Goal: Task Accomplishment & Management: Complete application form

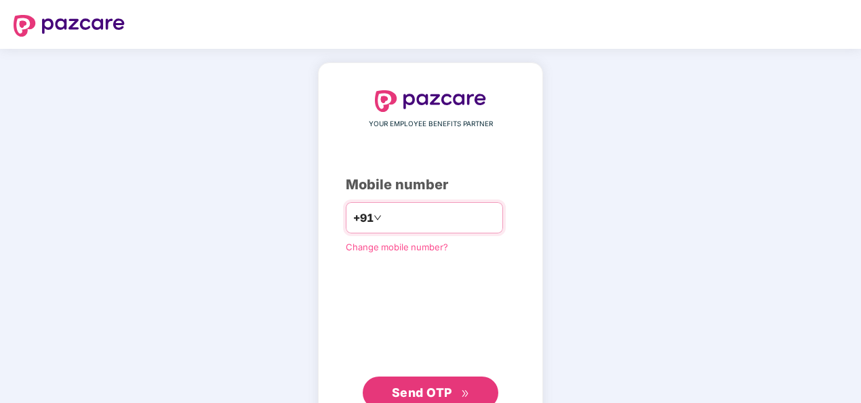
click at [385, 219] on input "**********" at bounding box center [440, 218] width 111 height 22
type input "**********"
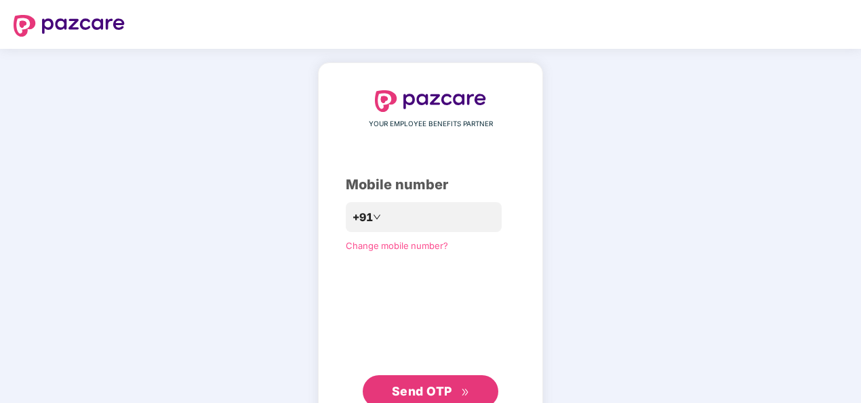
click at [409, 380] on button "Send OTP" at bounding box center [431, 391] width 136 height 33
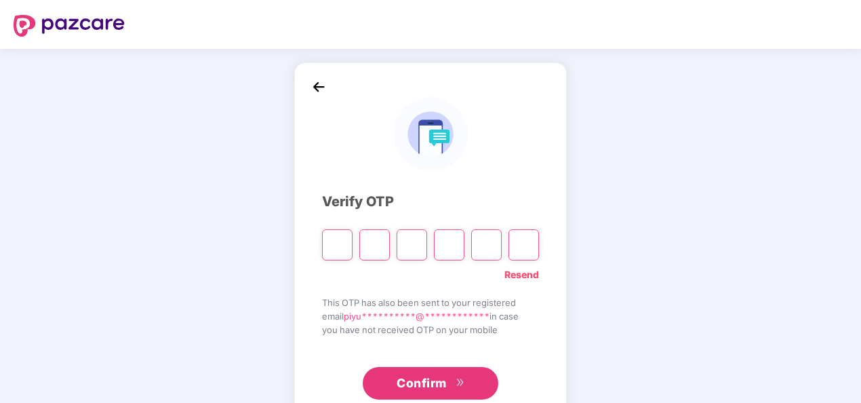
type input "*"
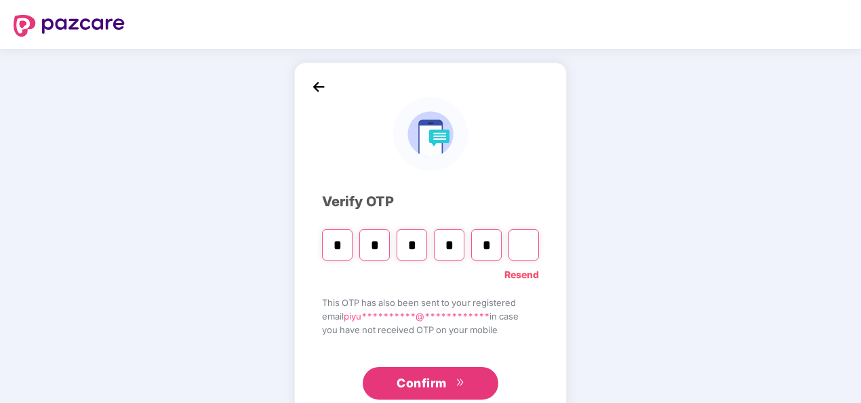
type input "*"
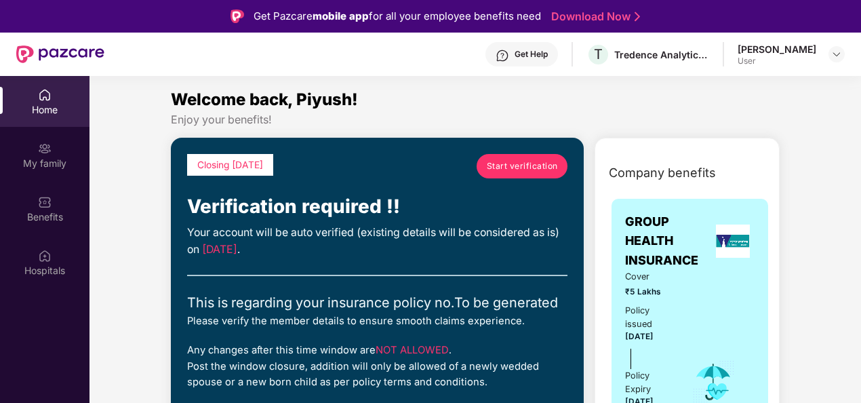
click at [507, 164] on span "Start verification" at bounding box center [522, 165] width 71 height 13
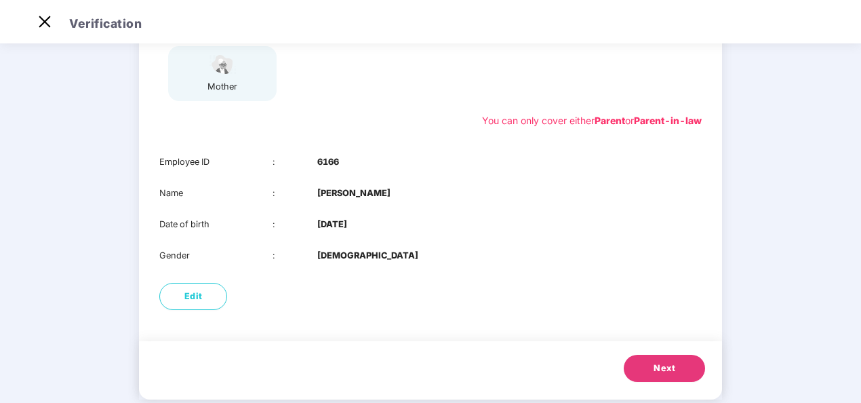
scroll to position [244, 0]
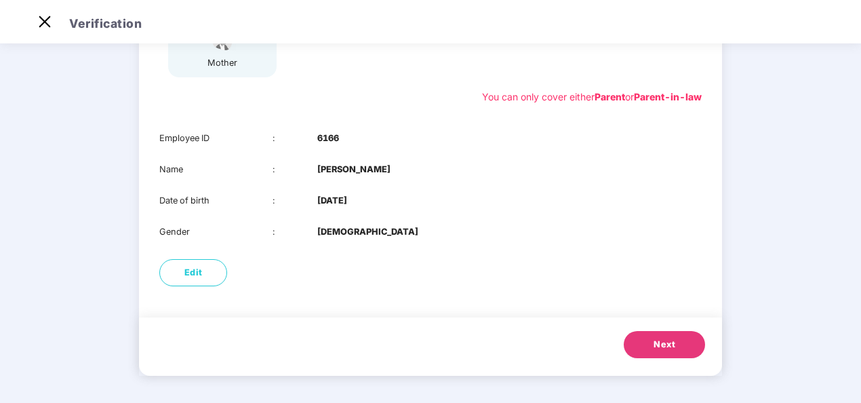
click at [660, 340] on span "Next" at bounding box center [665, 345] width 22 height 14
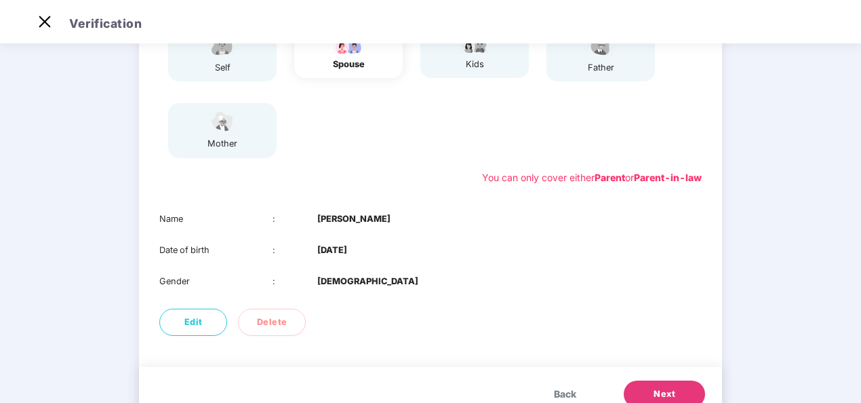
scroll to position [169, 0]
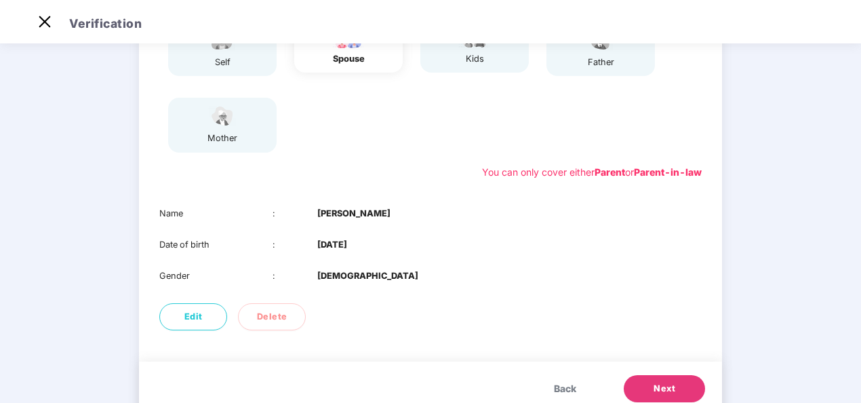
click at [567, 385] on span "Back" at bounding box center [565, 388] width 22 height 15
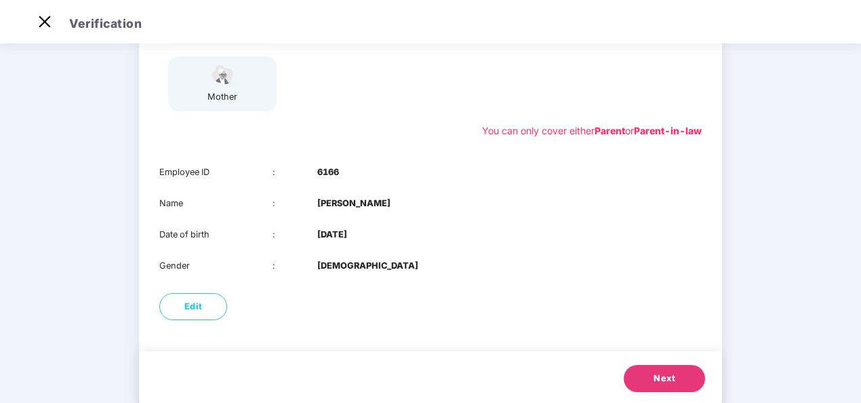
scroll to position [229, 0]
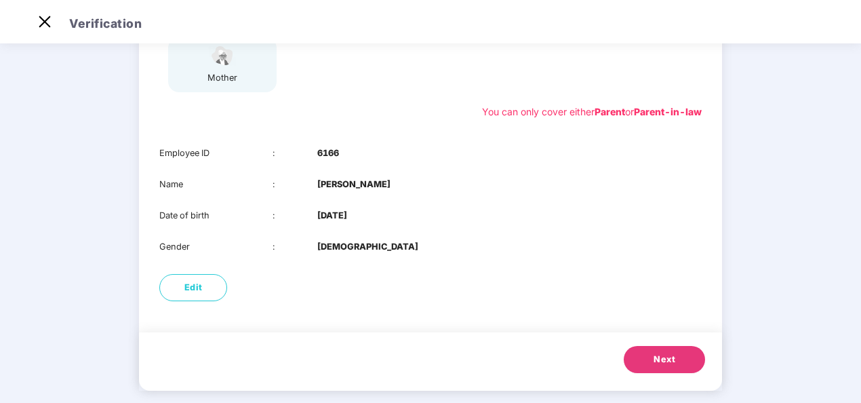
click at [655, 349] on button "Next" at bounding box center [664, 359] width 81 height 27
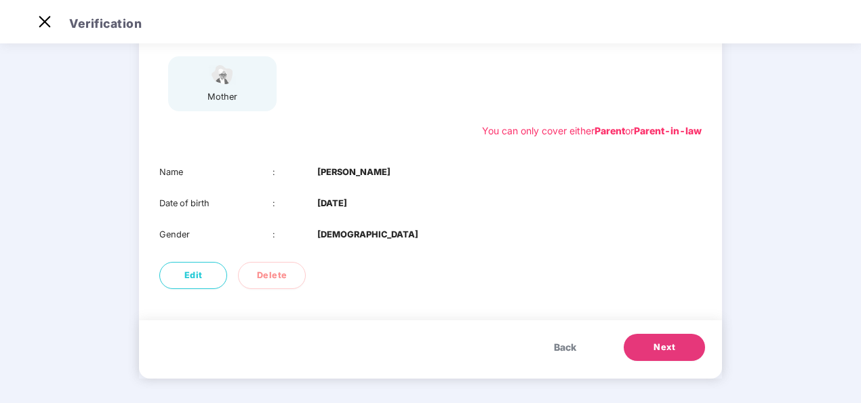
scroll to position [213, 0]
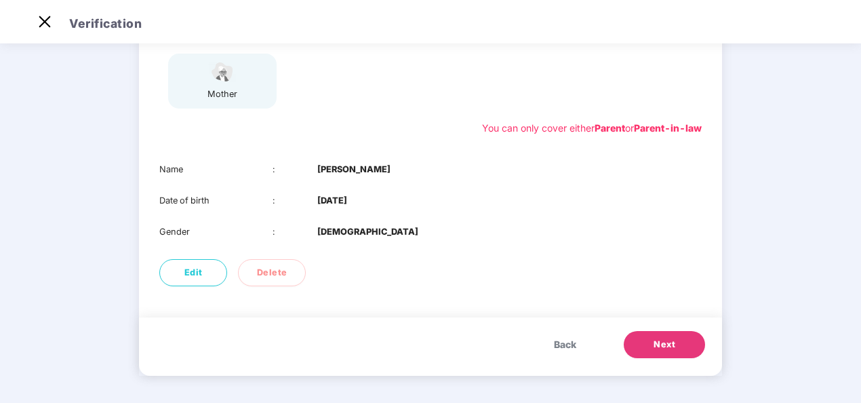
click at [563, 347] on span "Back" at bounding box center [565, 344] width 22 height 15
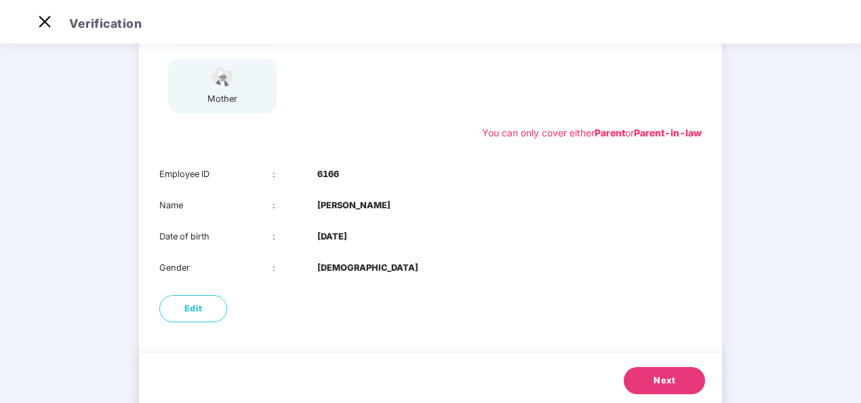
scroll to position [244, 0]
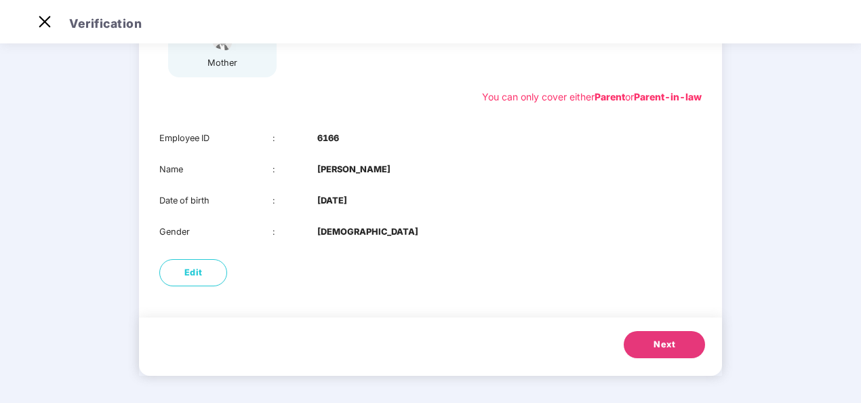
click at [662, 351] on span "Next" at bounding box center [665, 345] width 22 height 14
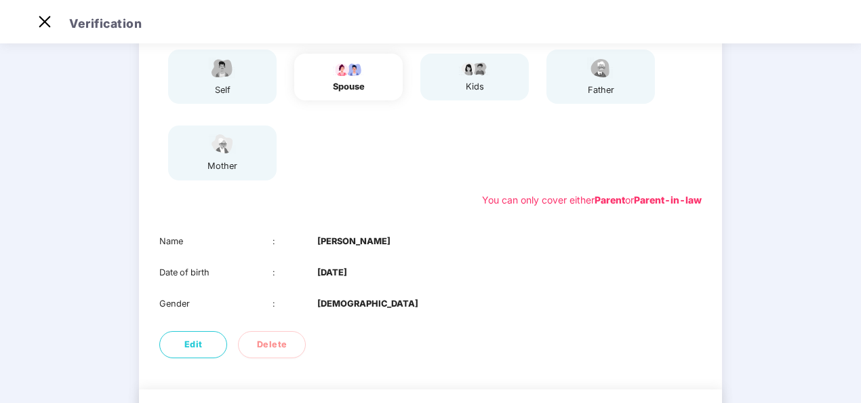
scroll to position [197, 0]
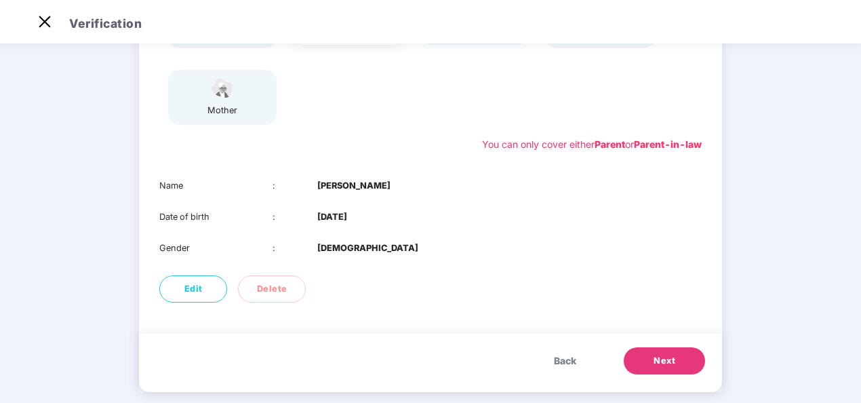
click at [669, 361] on span "Next" at bounding box center [665, 361] width 22 height 14
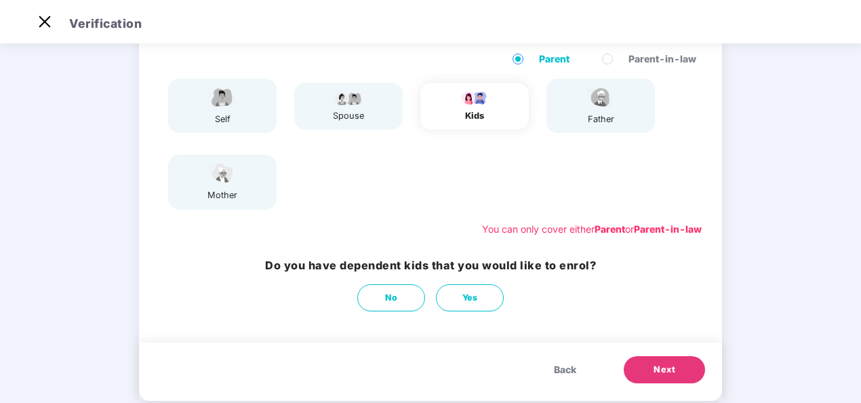
scroll to position [111, 0]
click at [397, 298] on button "No" at bounding box center [391, 298] width 68 height 27
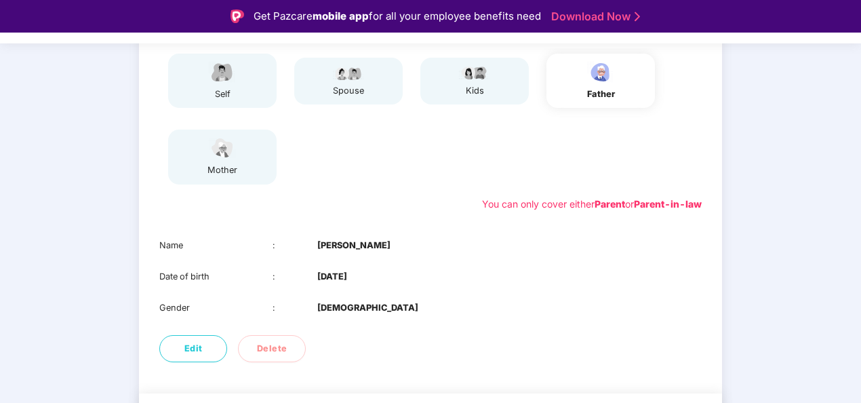
scroll to position [213, 0]
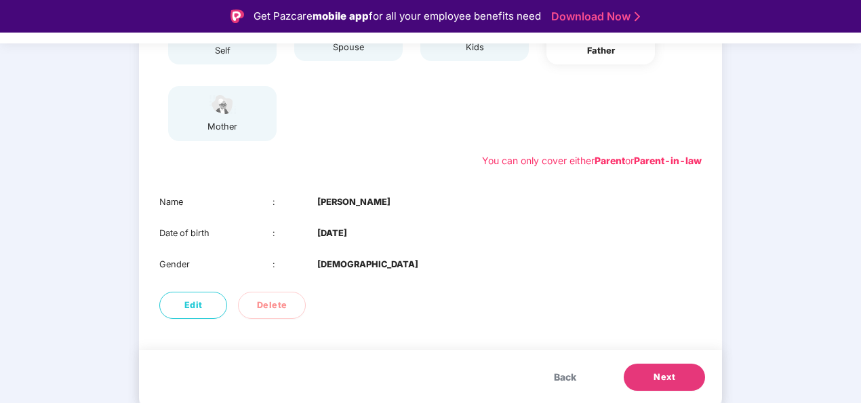
click at [566, 378] on span "Back" at bounding box center [565, 377] width 22 height 15
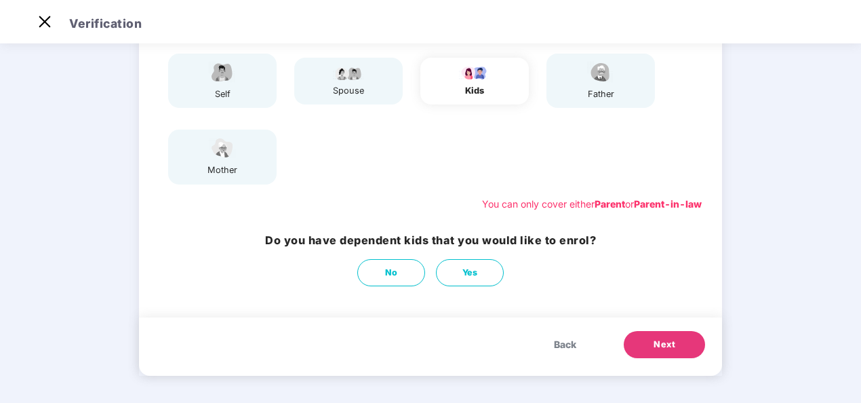
scroll to position [137, 0]
click at [389, 278] on span "No" at bounding box center [391, 273] width 13 height 14
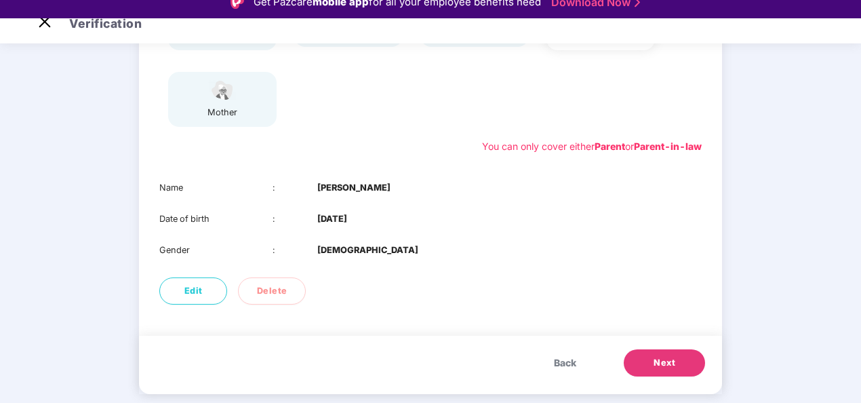
scroll to position [15, 0]
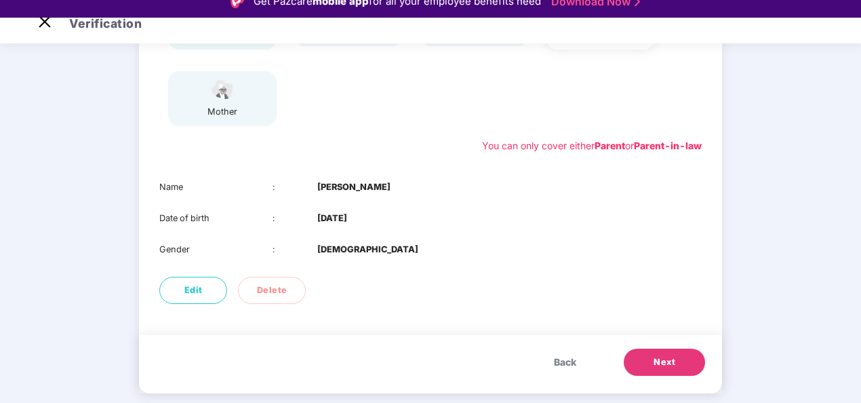
click at [664, 364] on span "Next" at bounding box center [665, 362] width 22 height 14
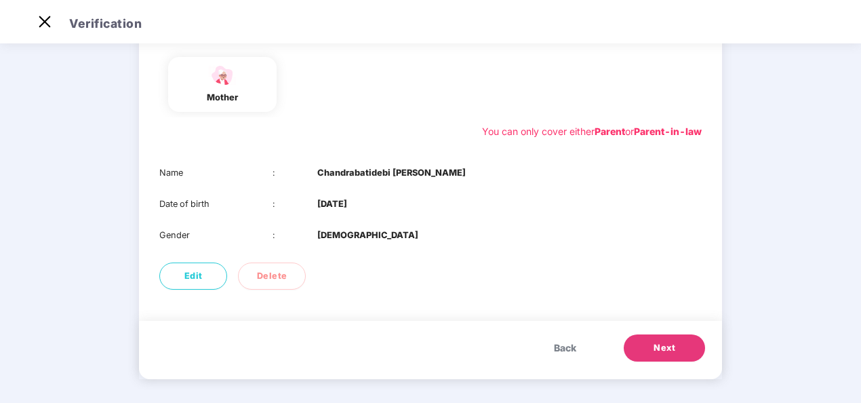
scroll to position [210, 0]
click at [659, 346] on span "Next" at bounding box center [665, 347] width 22 height 14
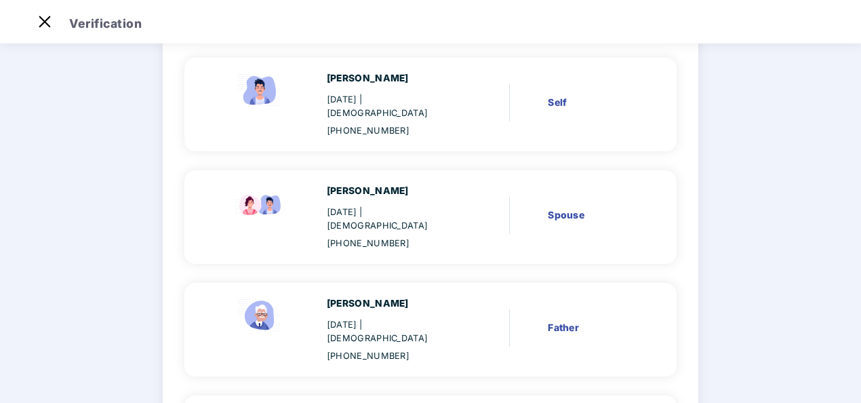
scroll to position [267, 0]
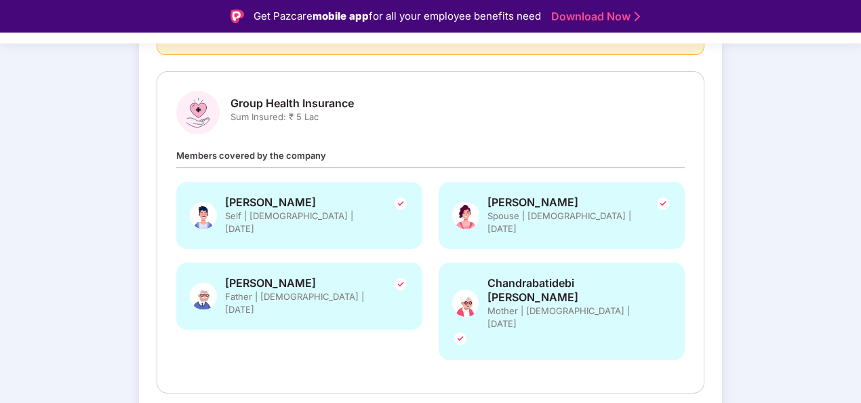
scroll to position [166, 0]
click at [778, 297] on div "Verify members Review members 03 Submit Review and Submit Details once submitte…" at bounding box center [430, 207] width 861 height 587
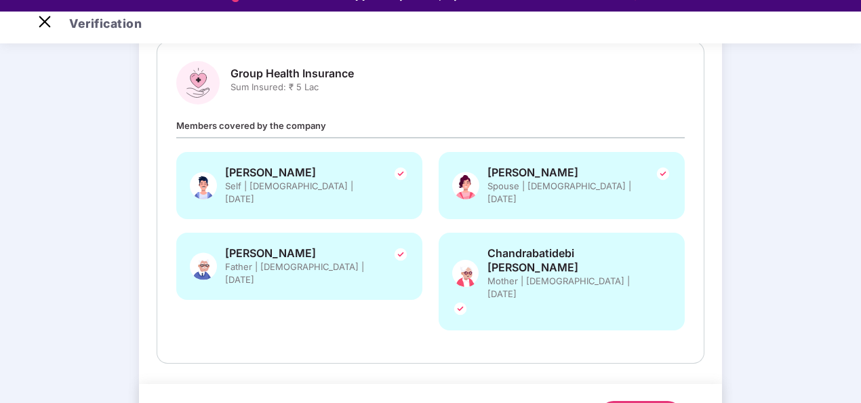
scroll to position [24, 0]
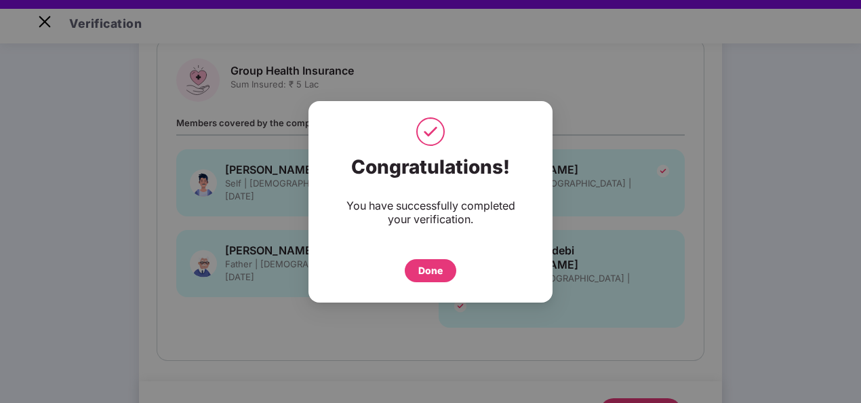
click at [431, 268] on div "Done" at bounding box center [430, 270] width 24 height 15
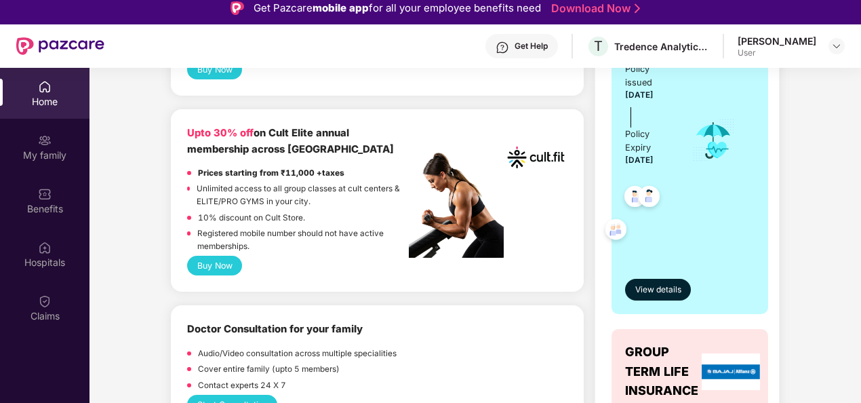
scroll to position [341, 0]
click at [670, 292] on span "View details" at bounding box center [658, 289] width 46 height 13
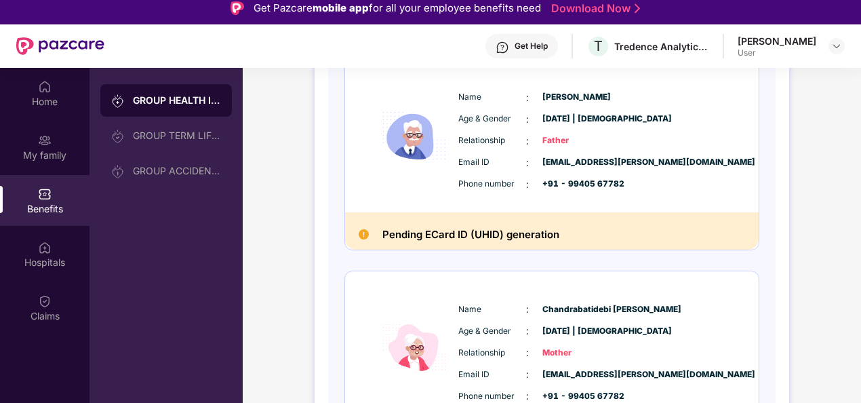
scroll to position [704, 0]
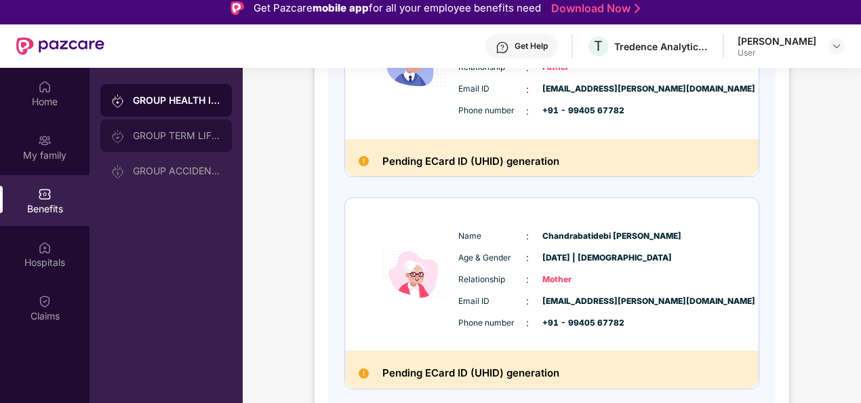
click at [165, 136] on div "GROUP TERM LIFE INSURANCE" at bounding box center [177, 135] width 88 height 11
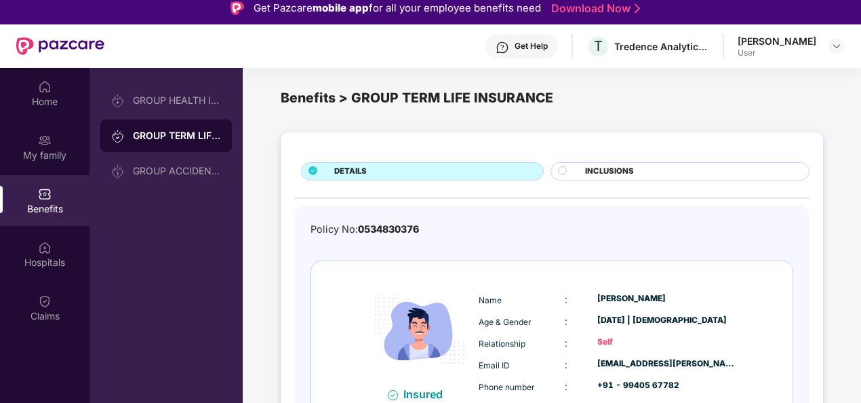
scroll to position [7, 0]
click at [561, 176] on div at bounding box center [568, 173] width 20 height 13
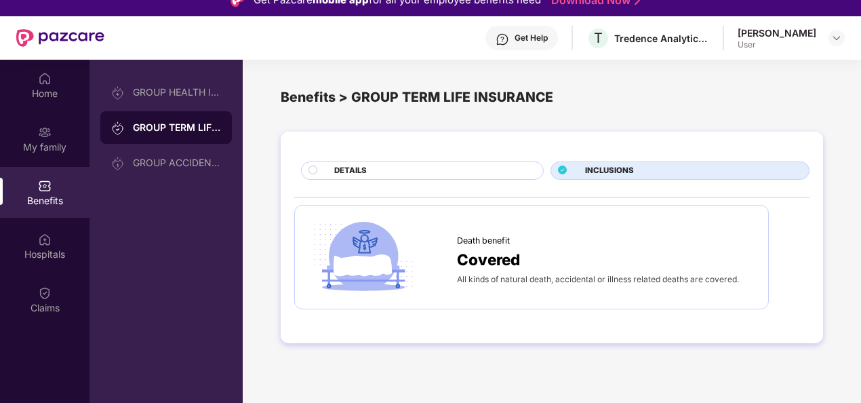
scroll to position [13, 0]
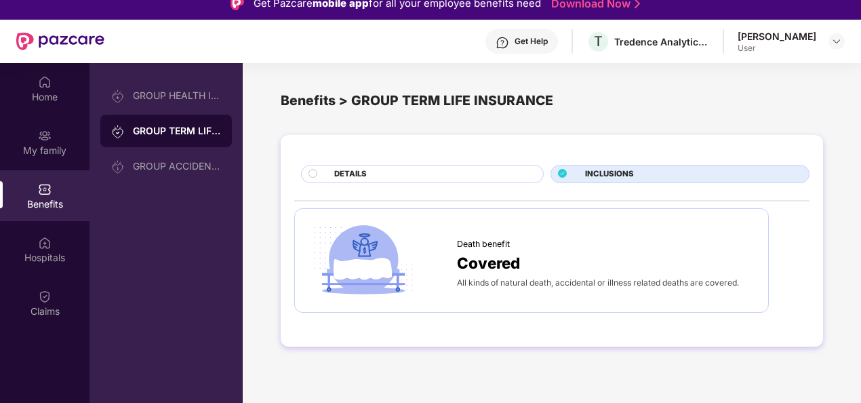
click at [373, 174] on div "DETAILS" at bounding box center [432, 175] width 209 height 14
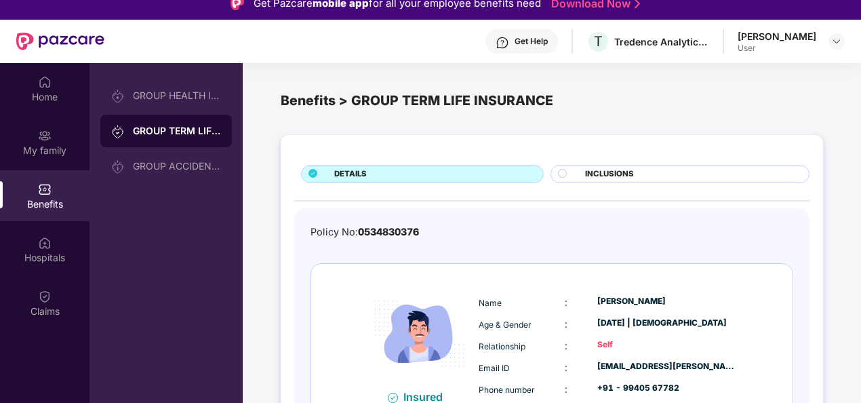
scroll to position [35, 0]
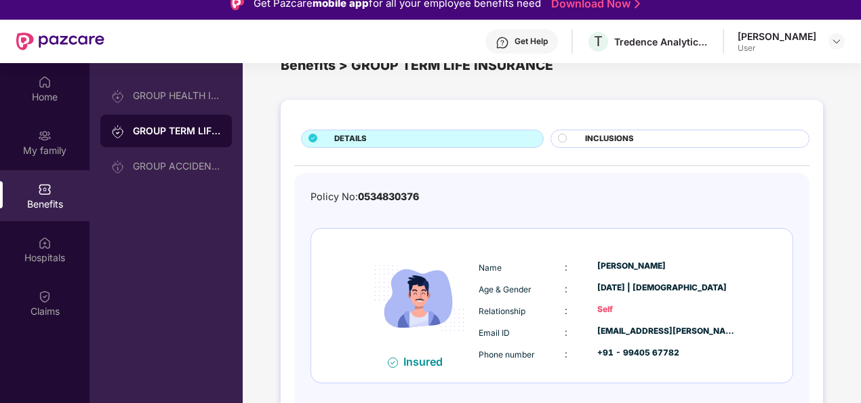
click at [571, 130] on div "INCLUSIONS" at bounding box center [680, 139] width 259 height 18
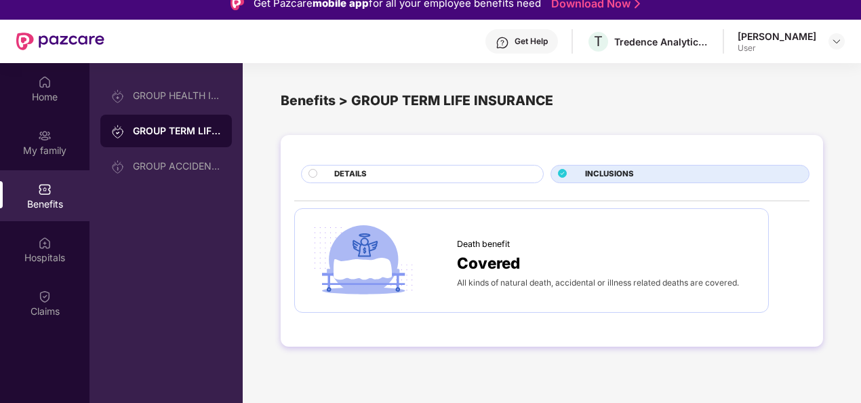
click at [300, 172] on div "DETAILS" at bounding box center [419, 174] width 250 height 18
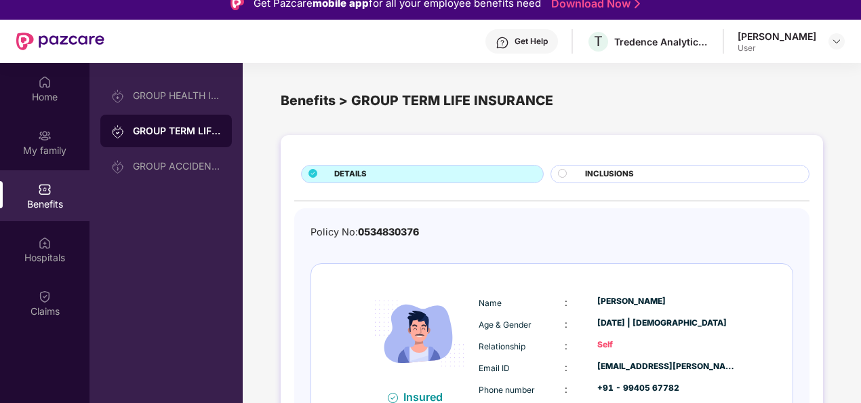
scroll to position [6, 0]
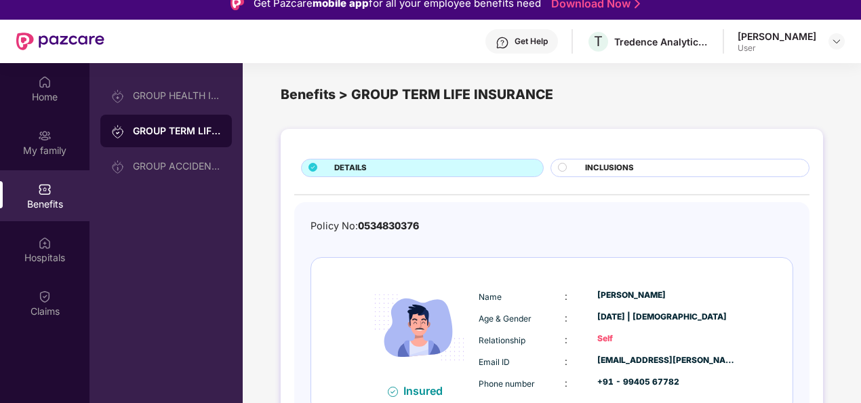
click at [567, 163] on div at bounding box center [568, 169] width 20 height 13
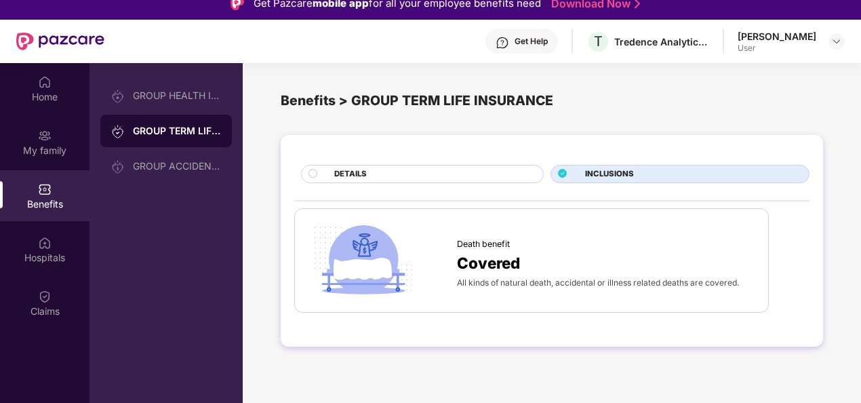
scroll to position [0, 0]
click at [309, 172] on circle at bounding box center [313, 173] width 8 height 8
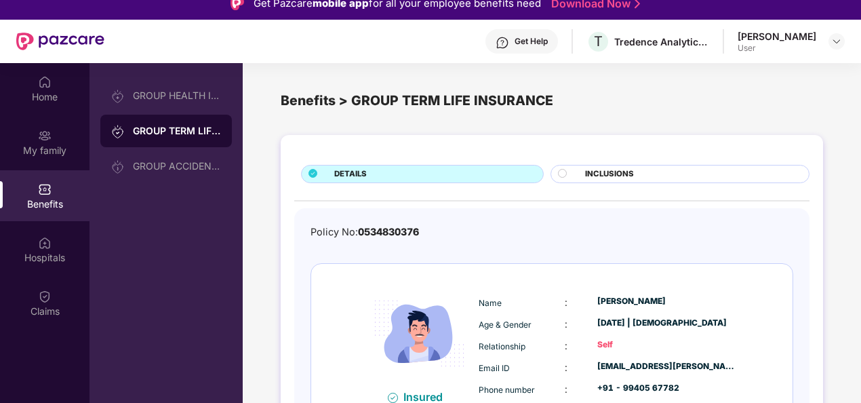
scroll to position [35, 0]
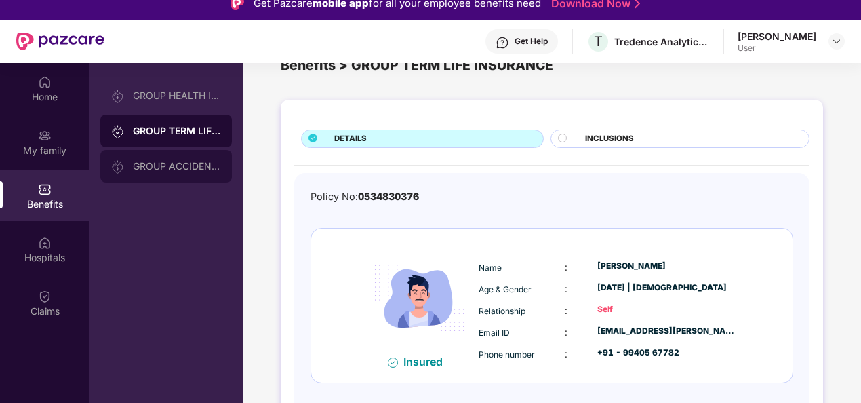
click at [170, 174] on div "GROUP ACCIDENTAL INSURANCE" at bounding box center [166, 166] width 132 height 33
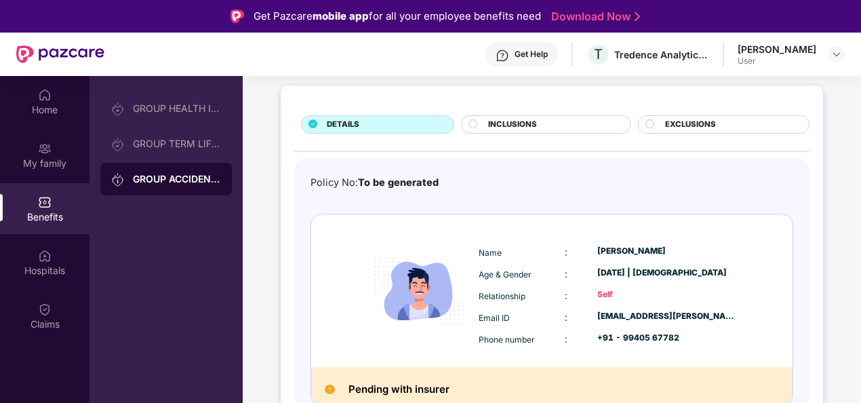
scroll to position [72, 0]
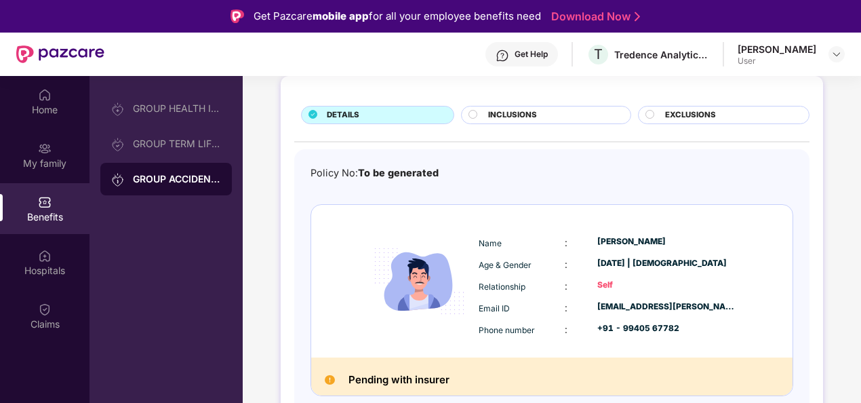
click at [496, 112] on span "INCLUSIONS" at bounding box center [512, 115] width 49 height 12
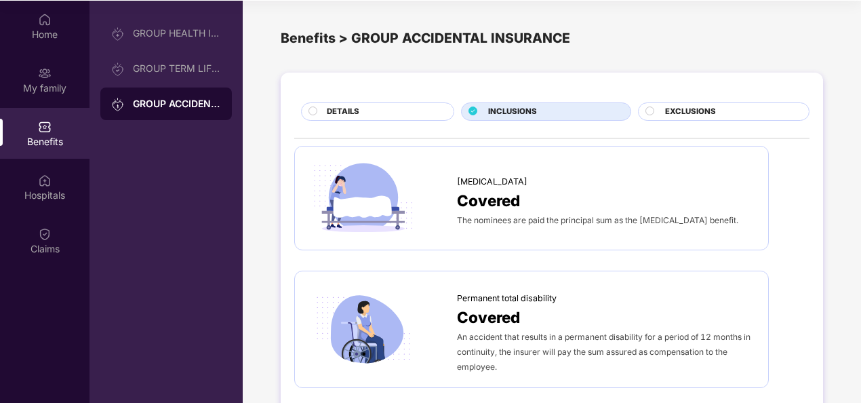
scroll to position [0, 0]
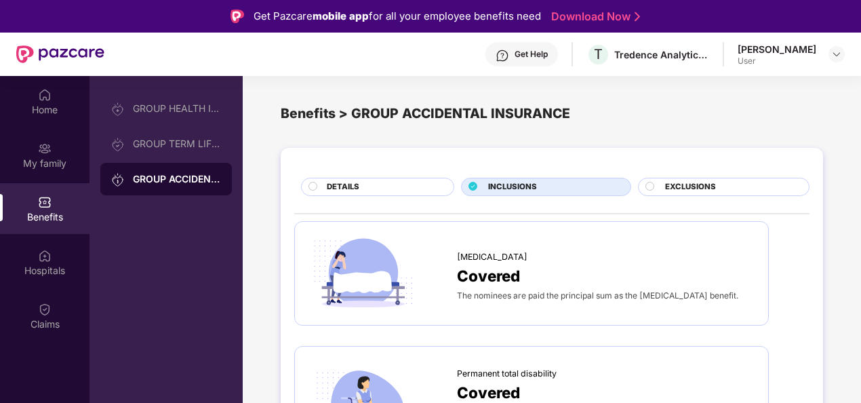
click at [666, 191] on span "EXCLUSIONS" at bounding box center [690, 187] width 51 height 12
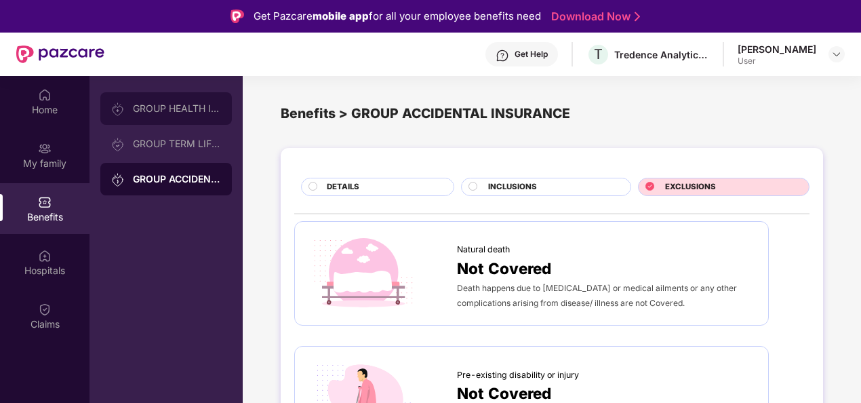
click at [165, 111] on div "GROUP HEALTH INSURANCE" at bounding box center [177, 108] width 88 height 11
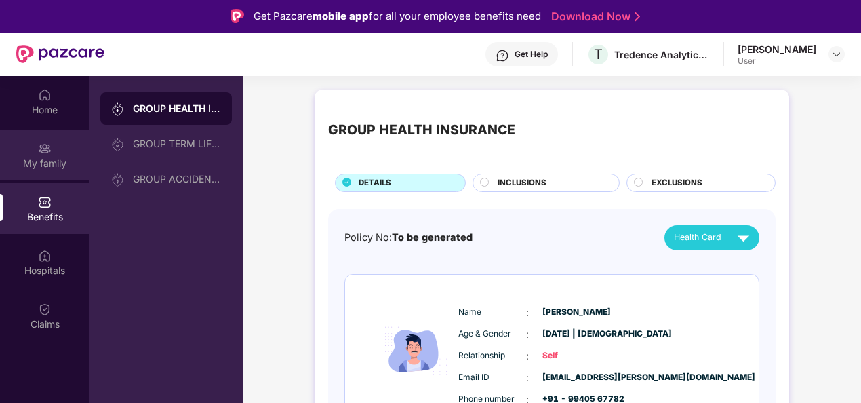
click at [45, 151] on img at bounding box center [45, 149] width 14 height 14
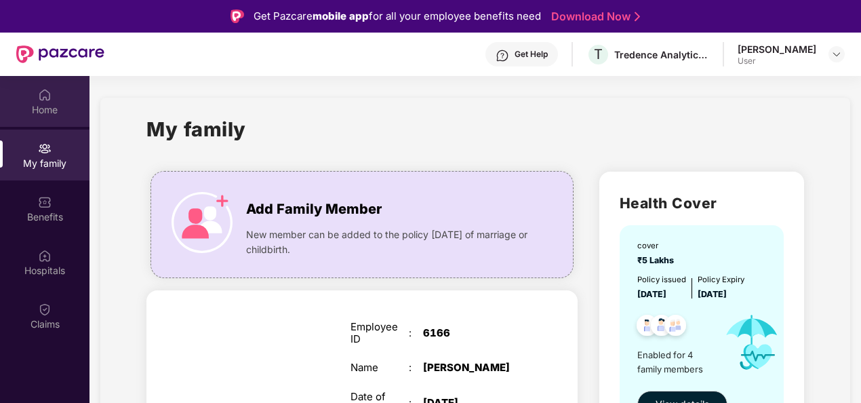
click at [33, 116] on div "Home" at bounding box center [45, 110] width 90 height 14
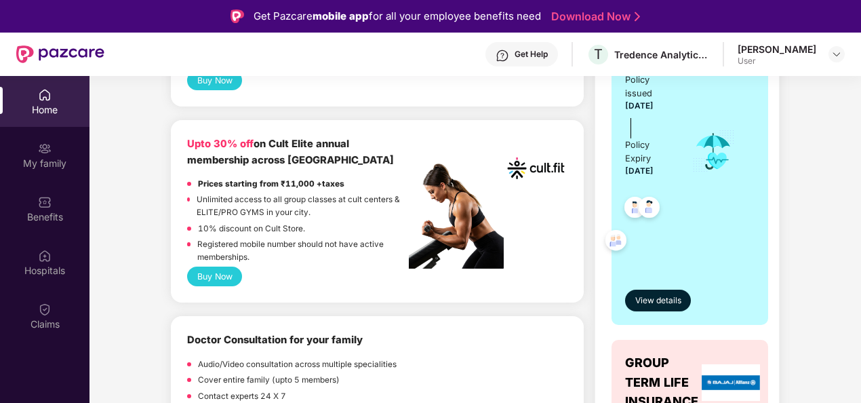
scroll to position [340, 0]
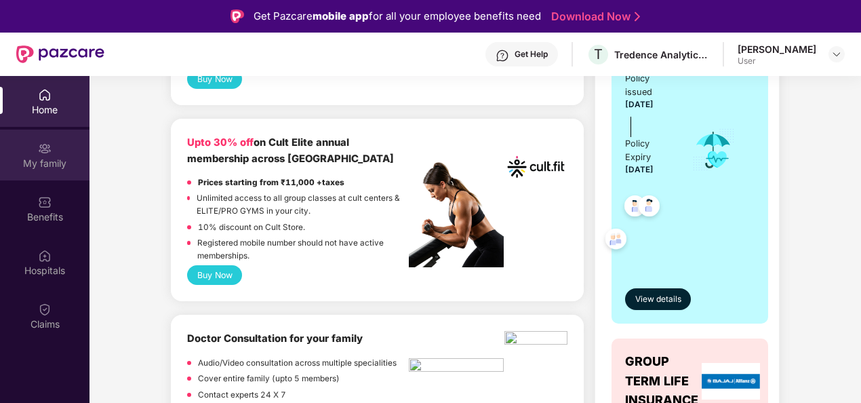
click at [56, 152] on div "My family" at bounding box center [45, 155] width 90 height 51
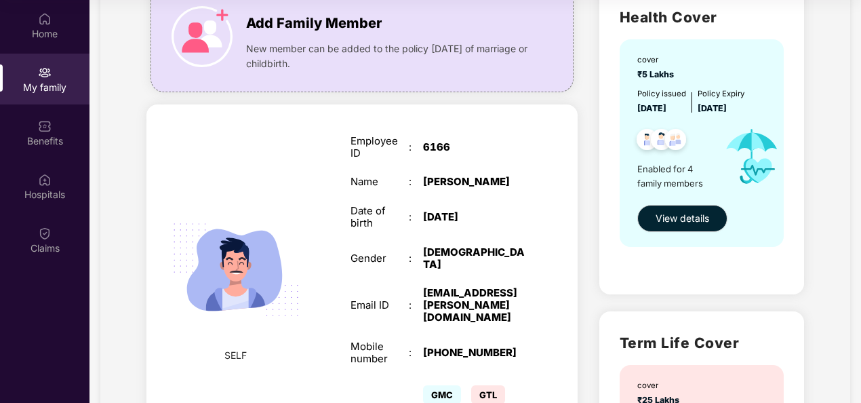
scroll to position [100, 0]
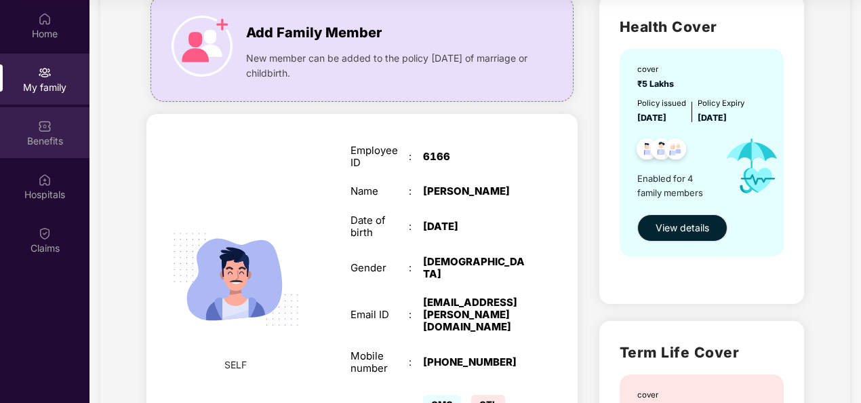
click at [34, 136] on div "Benefits" at bounding box center [45, 141] width 90 height 14
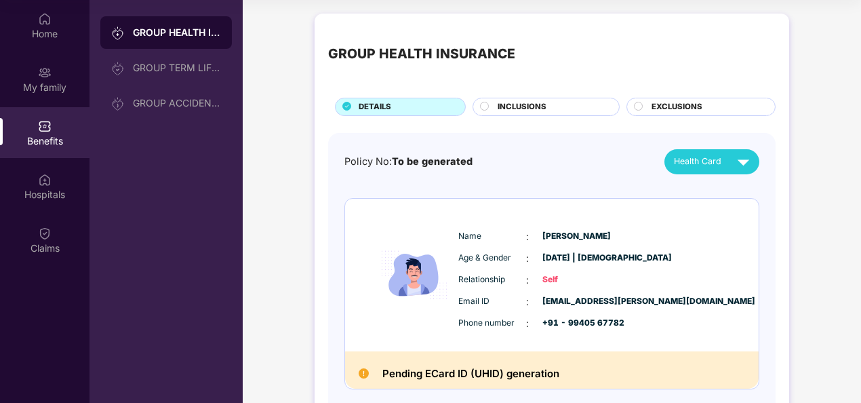
scroll to position [14, 0]
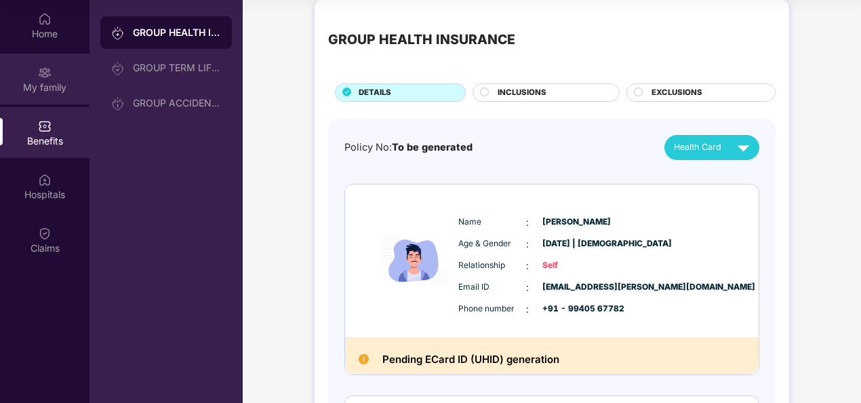
click at [49, 74] on img at bounding box center [45, 73] width 14 height 14
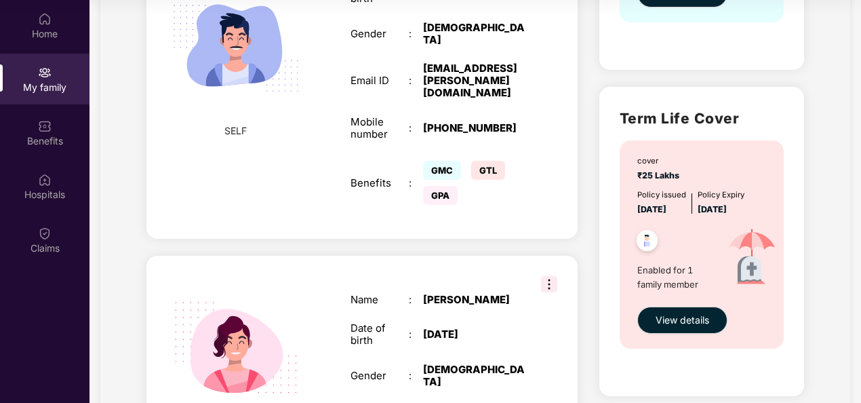
scroll to position [336, 0]
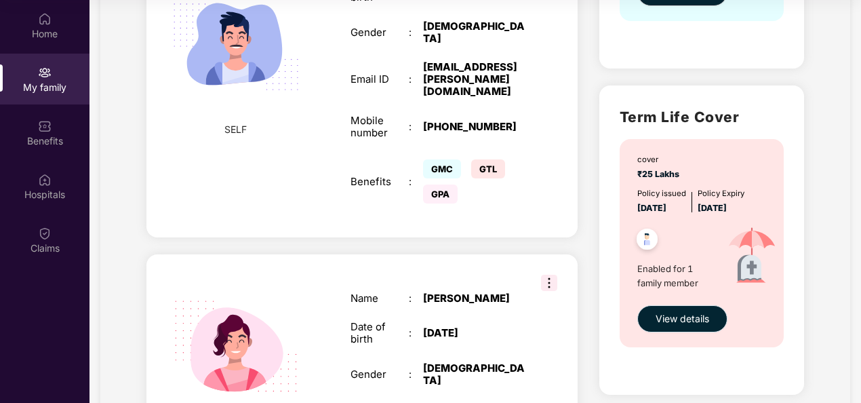
click at [667, 319] on span "View details" at bounding box center [683, 318] width 54 height 15
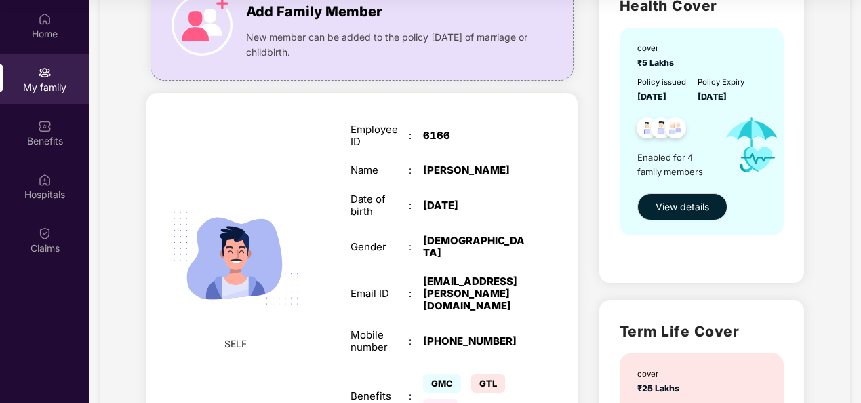
scroll to position [98, 0]
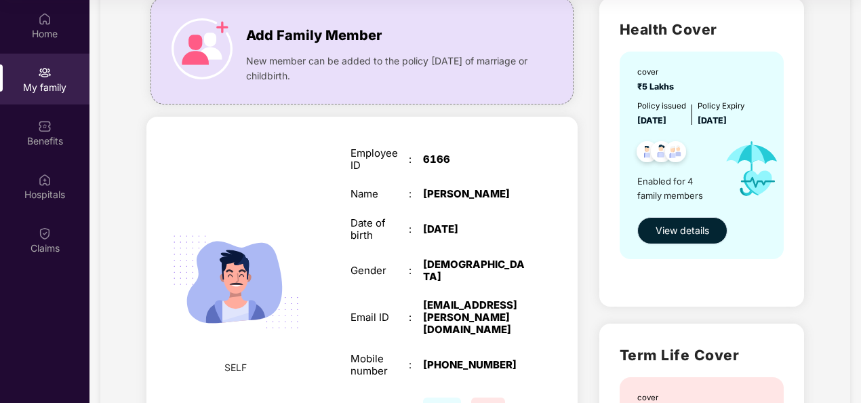
click at [680, 224] on span "View details" at bounding box center [683, 230] width 54 height 15
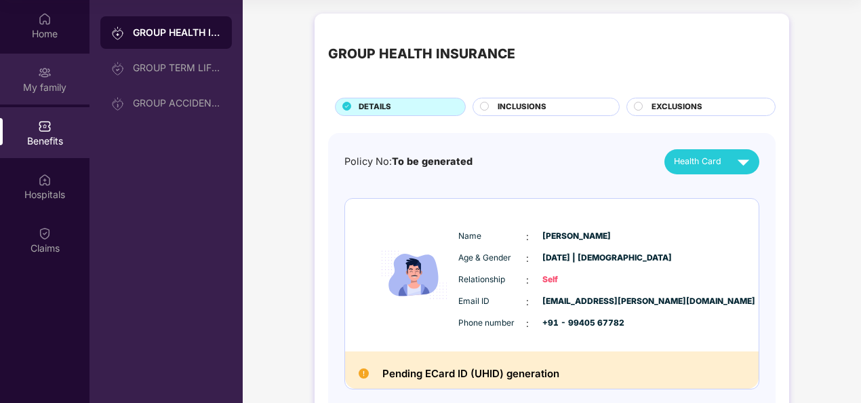
click at [47, 88] on div "My family" at bounding box center [45, 88] width 90 height 14
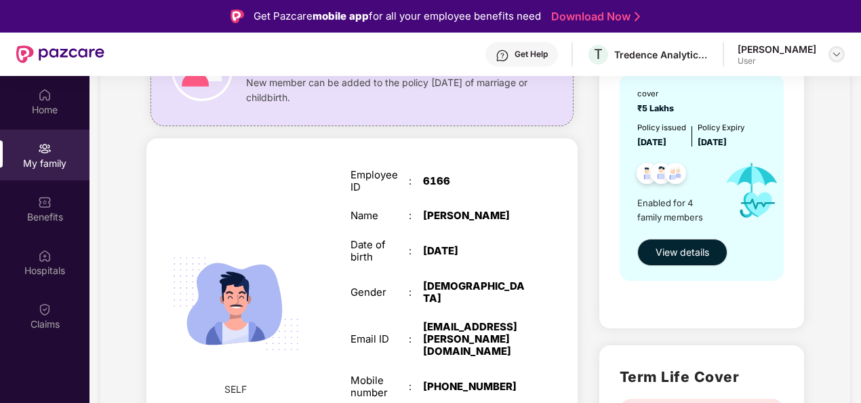
click at [843, 53] on div at bounding box center [837, 54] width 16 height 16
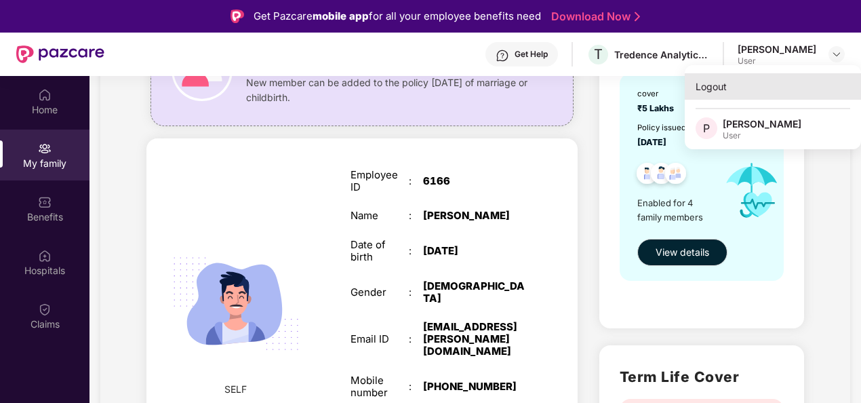
click at [725, 85] on div "Logout" at bounding box center [773, 86] width 176 height 26
